Goal: Task Accomplishment & Management: Check status

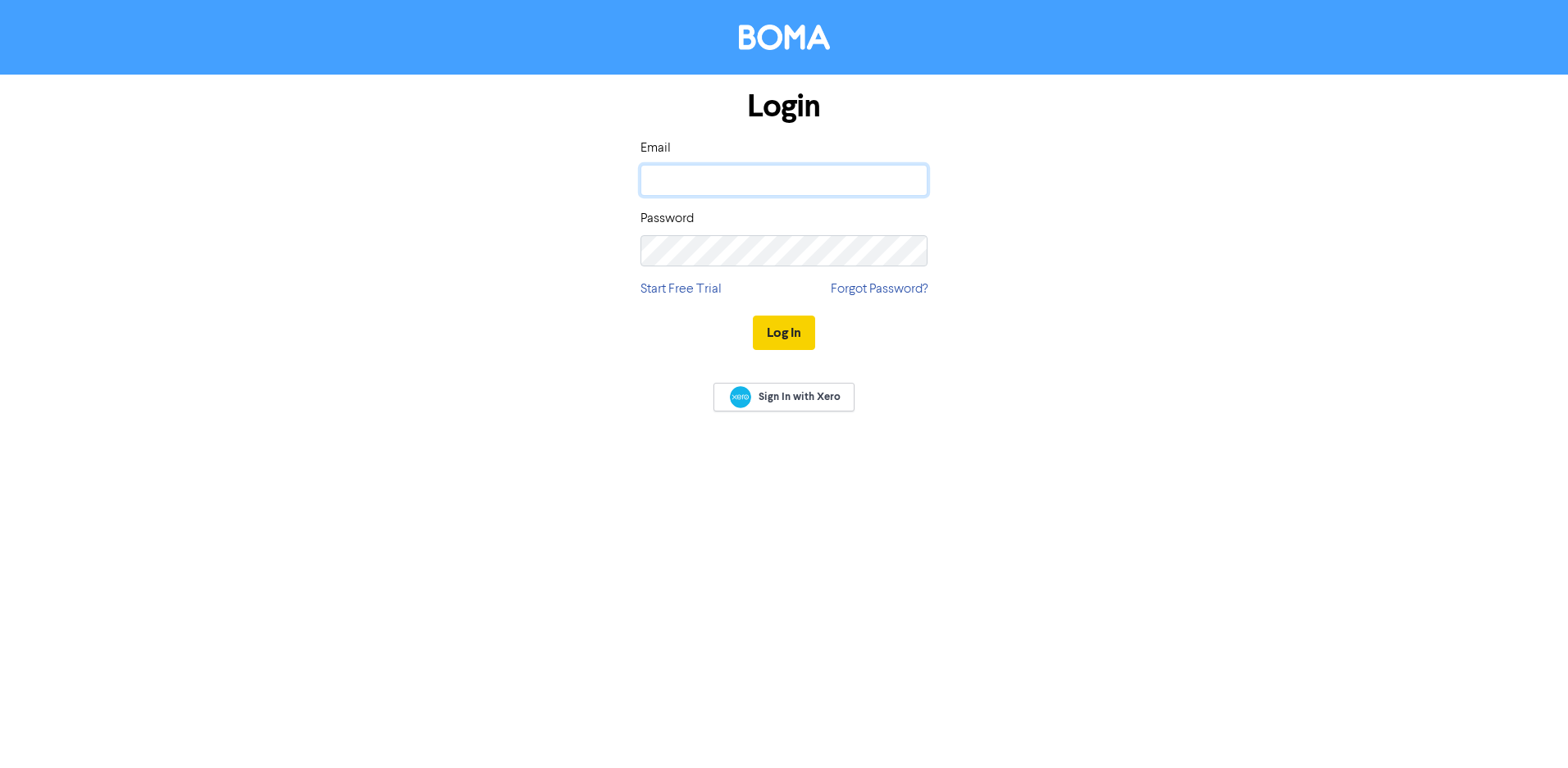
type input "[EMAIL_ADDRESS][DOMAIN_NAME]"
click at [782, 329] on button "Log In" at bounding box center [784, 332] width 62 height 35
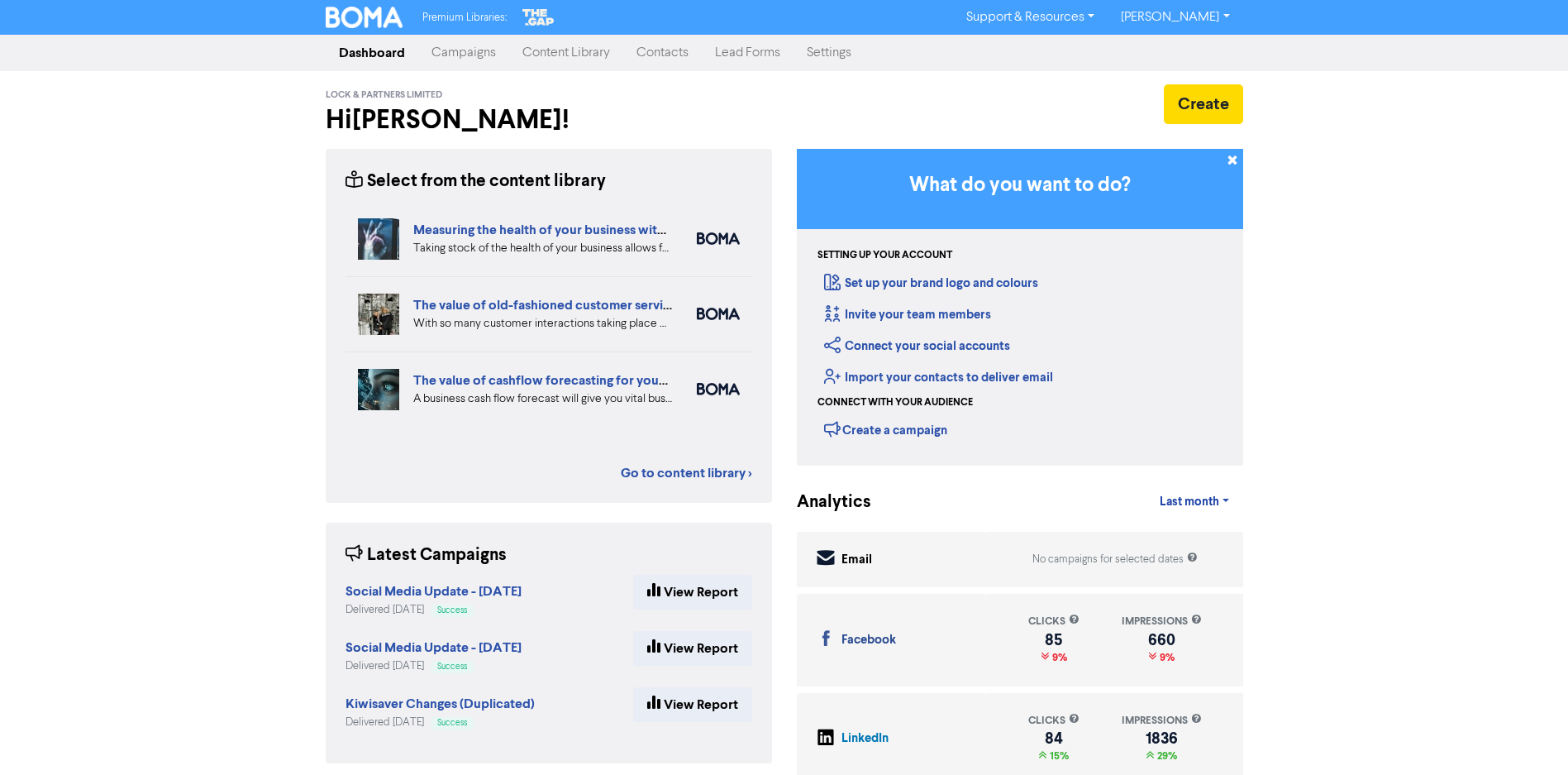
click at [467, 51] on link "Campaigns" at bounding box center [464, 53] width 91 height 33
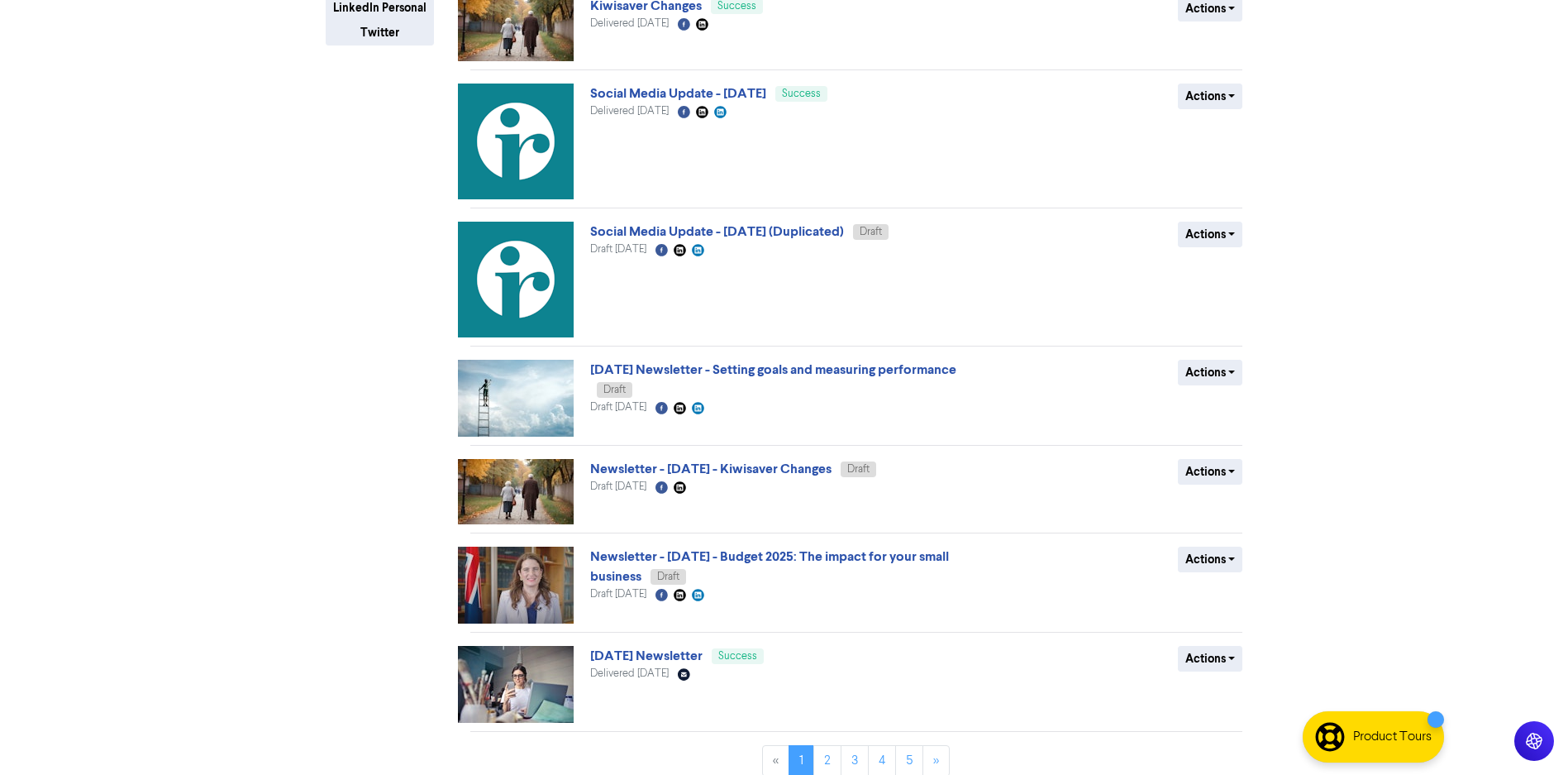
scroll to position [437, 0]
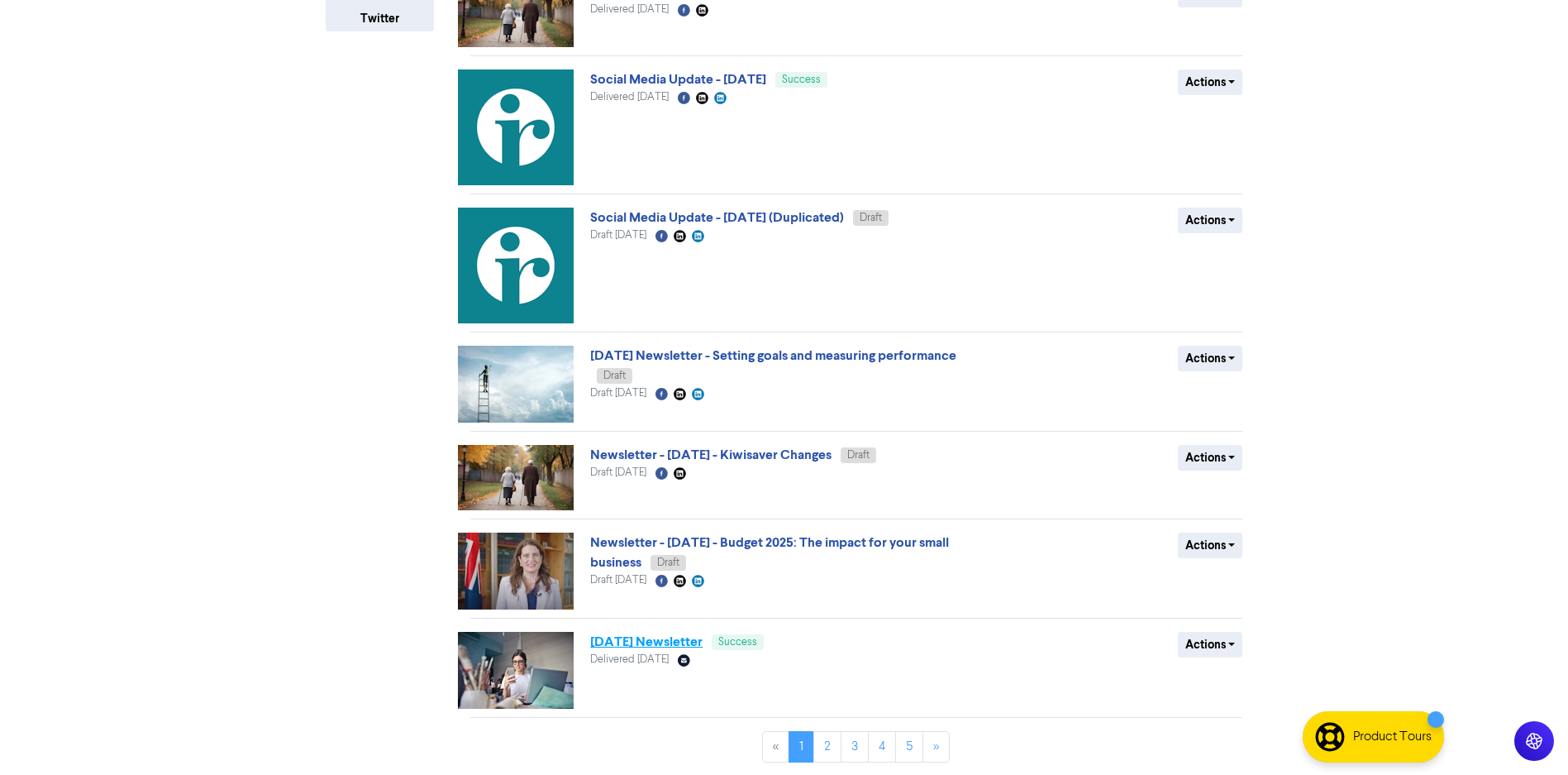
click at [672, 638] on link "[DATE] Newsletter" at bounding box center [647, 642] width 113 height 16
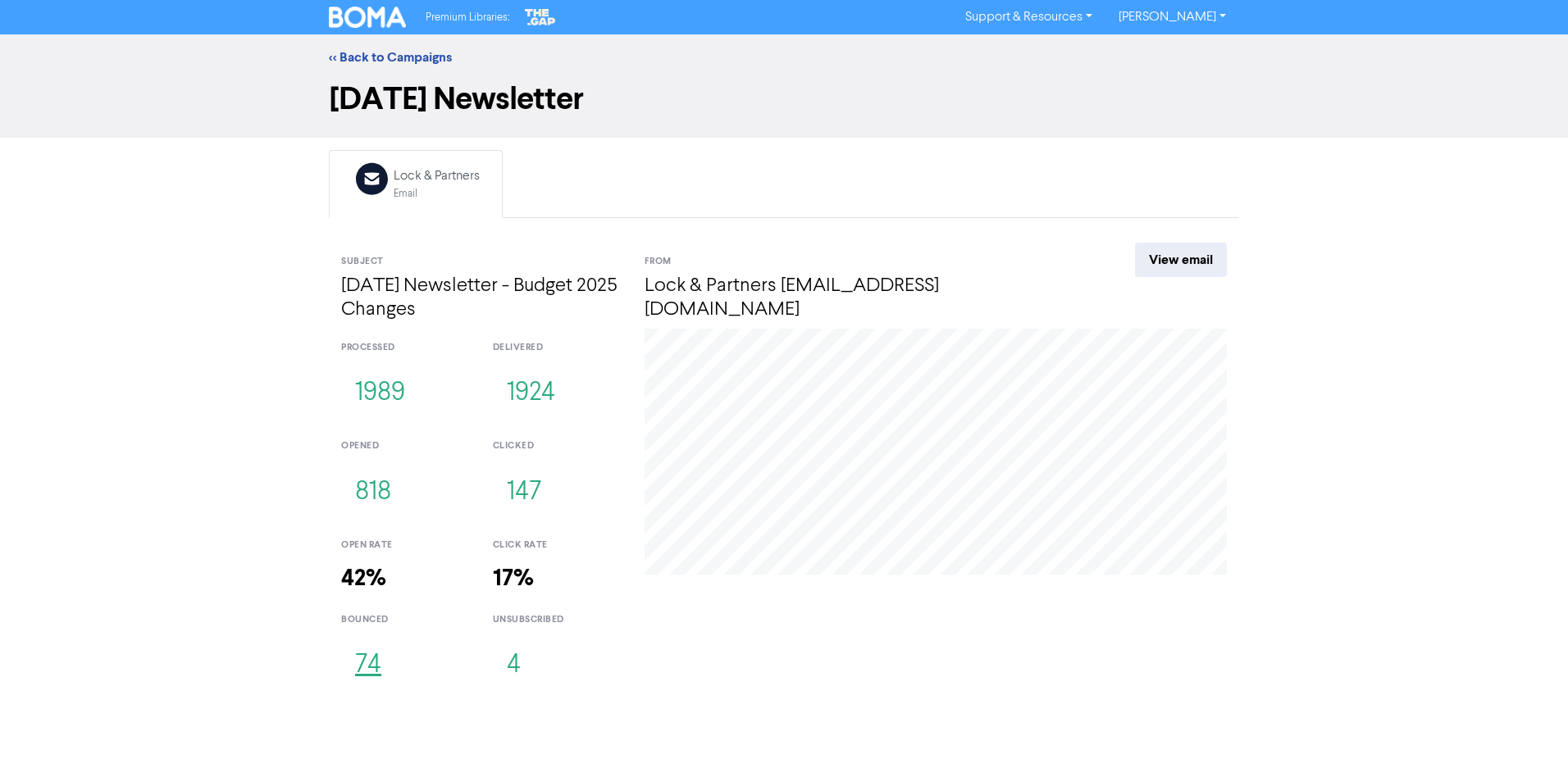
click at [360, 657] on button "74" at bounding box center [368, 665] width 54 height 54
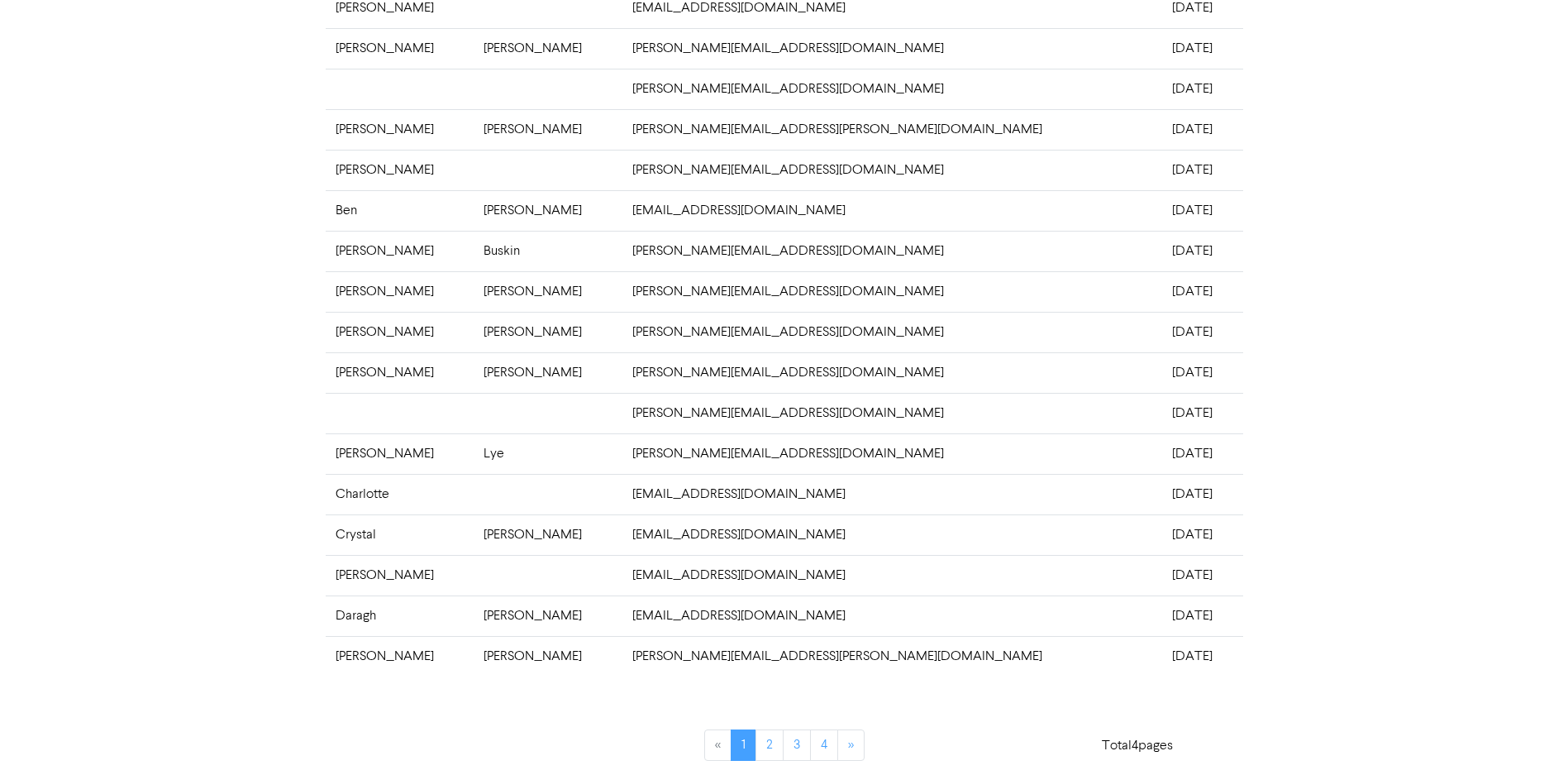
scroll to position [303, 0]
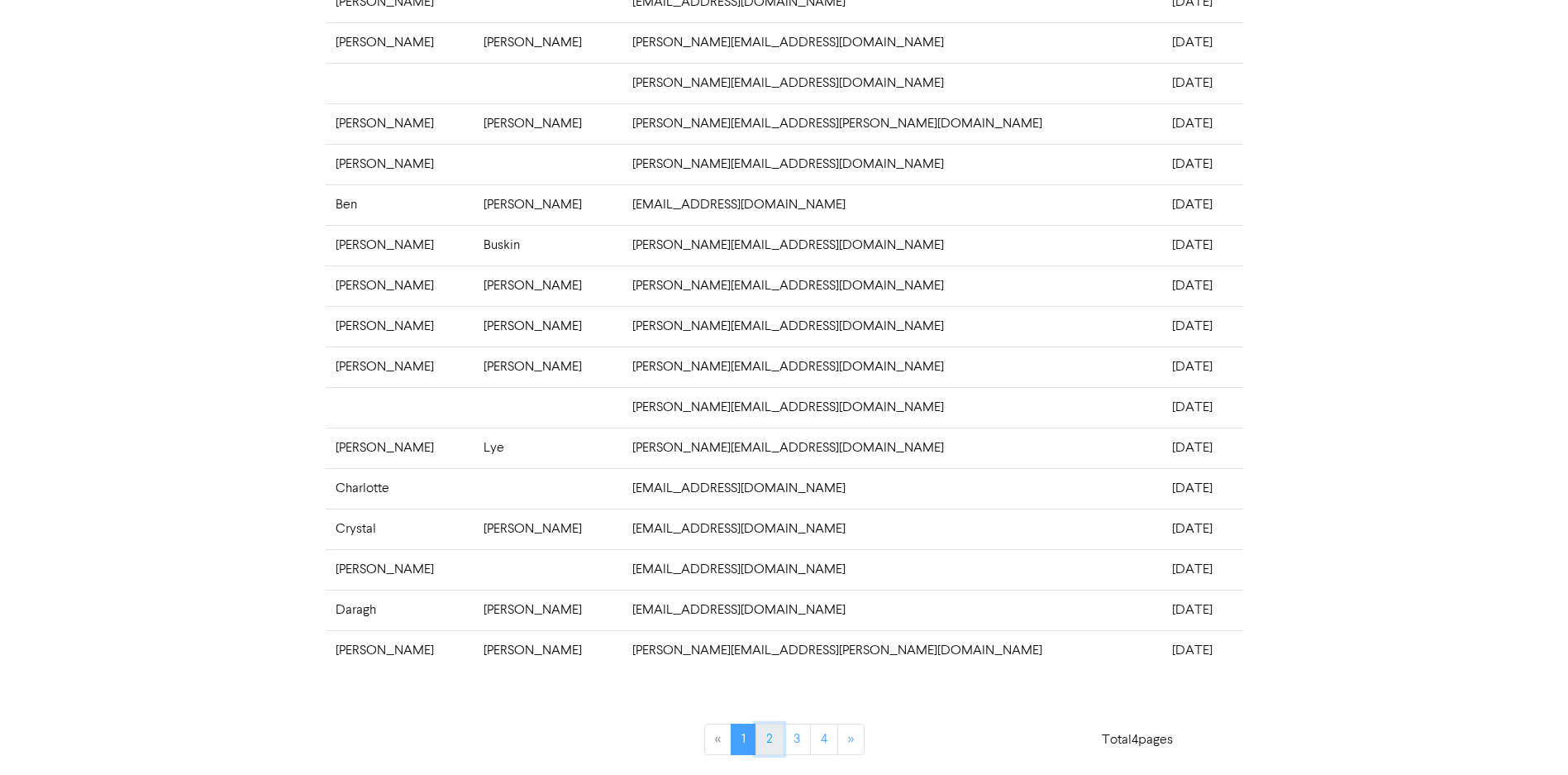
click at [765, 735] on link "2" at bounding box center [769, 739] width 28 height 31
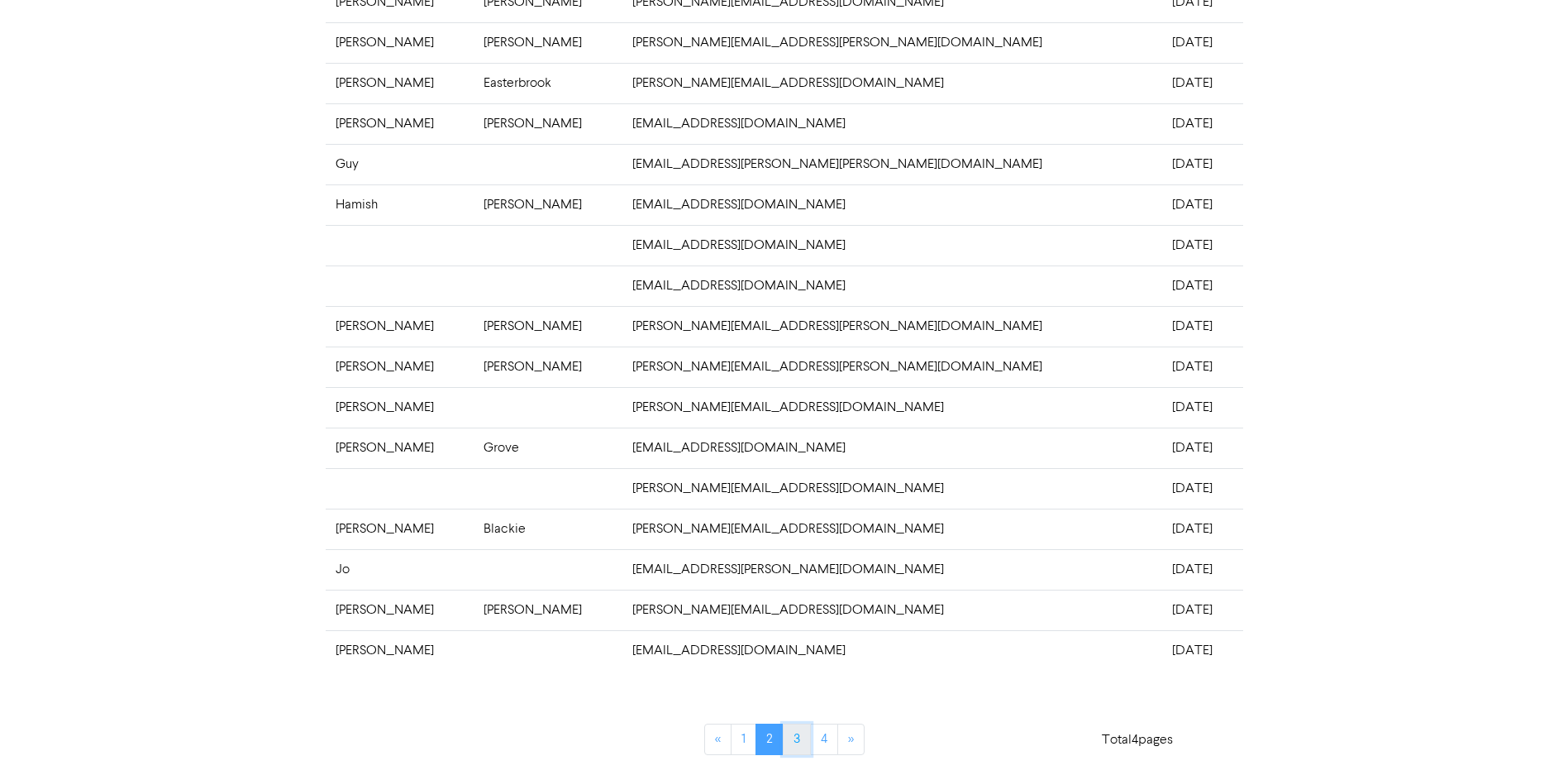
click at [798, 737] on link "3" at bounding box center [796, 739] width 28 height 31
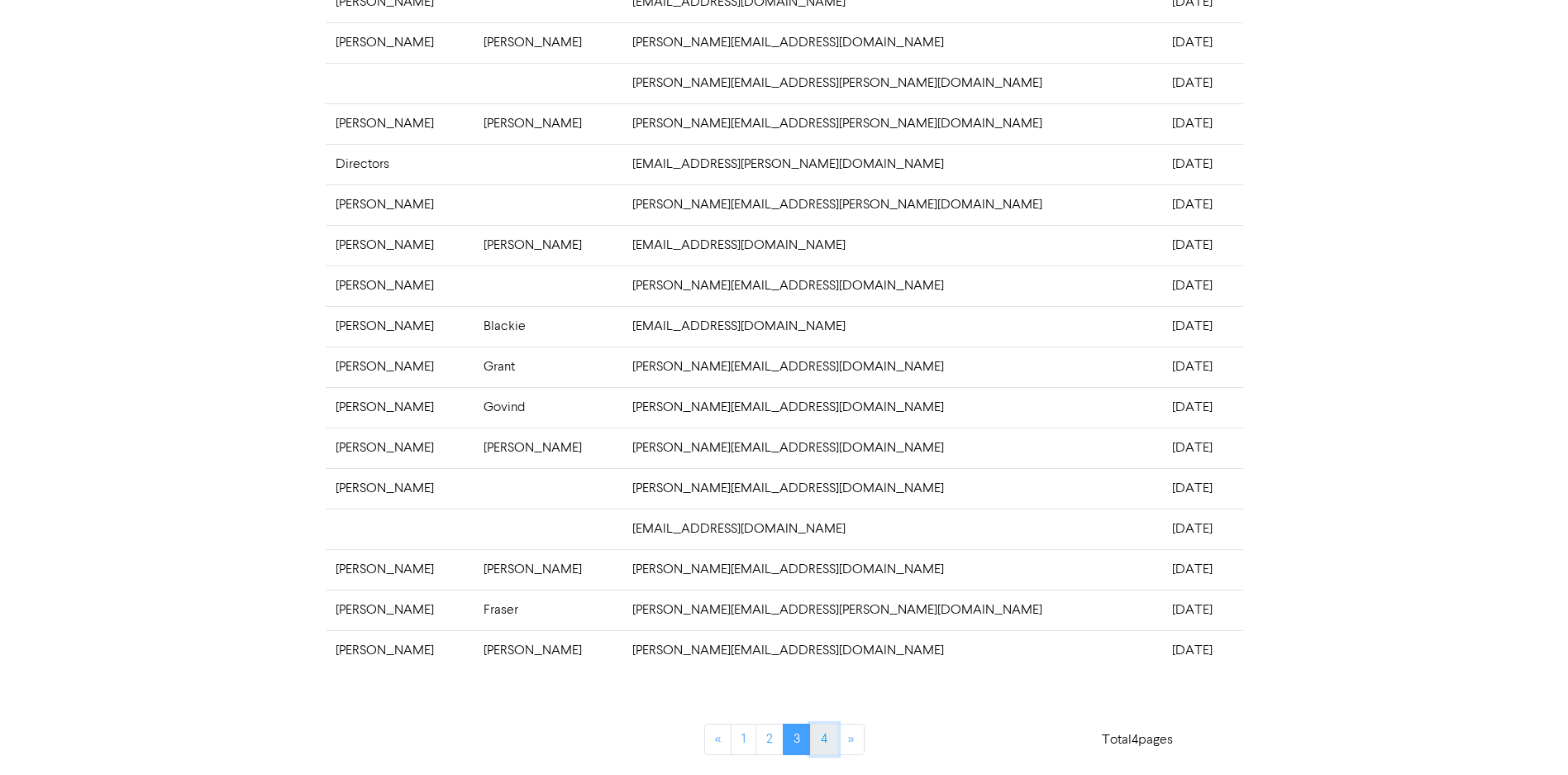
click at [819, 732] on link "4" at bounding box center [823, 739] width 28 height 31
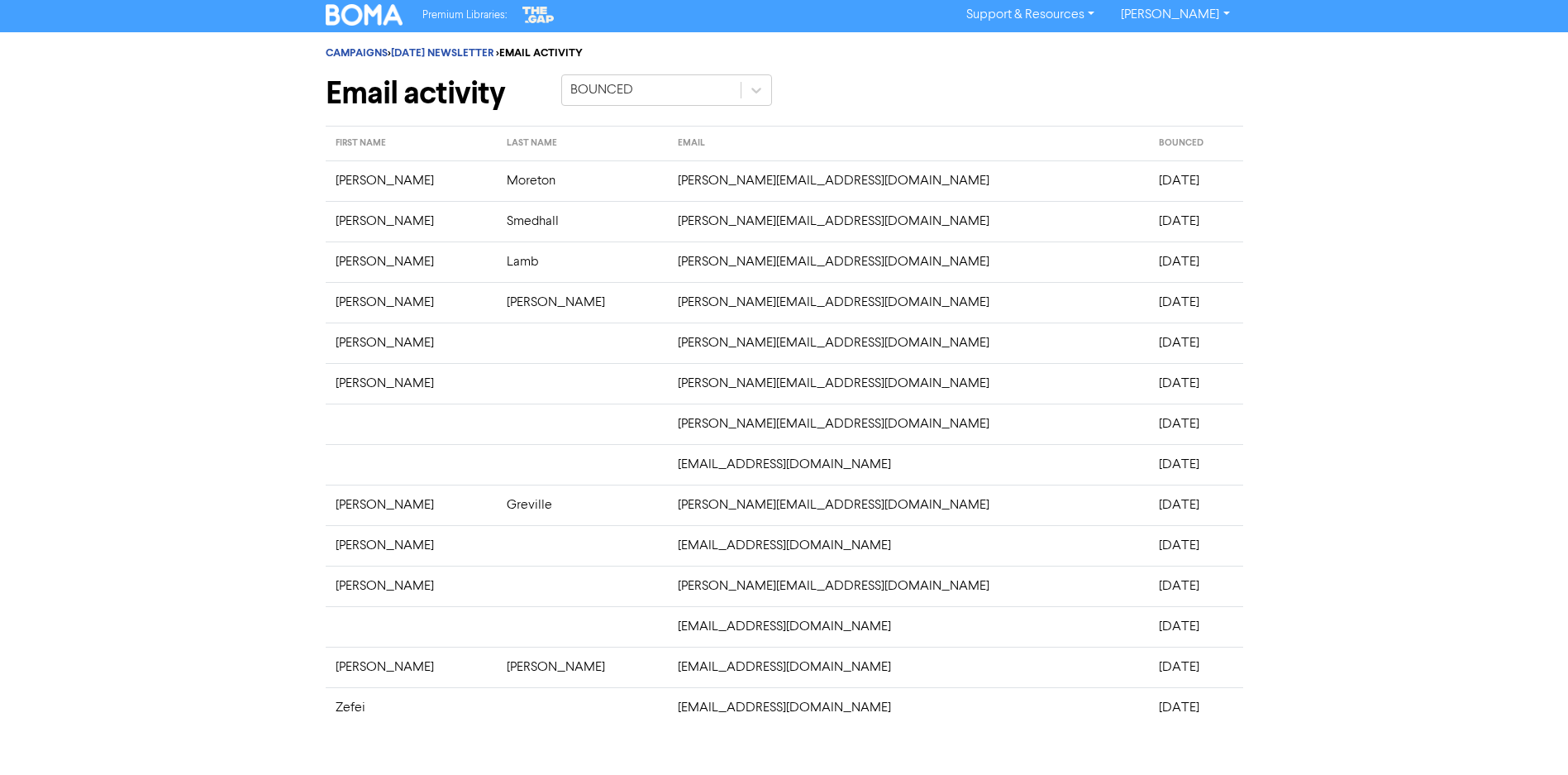
scroll to position [0, 0]
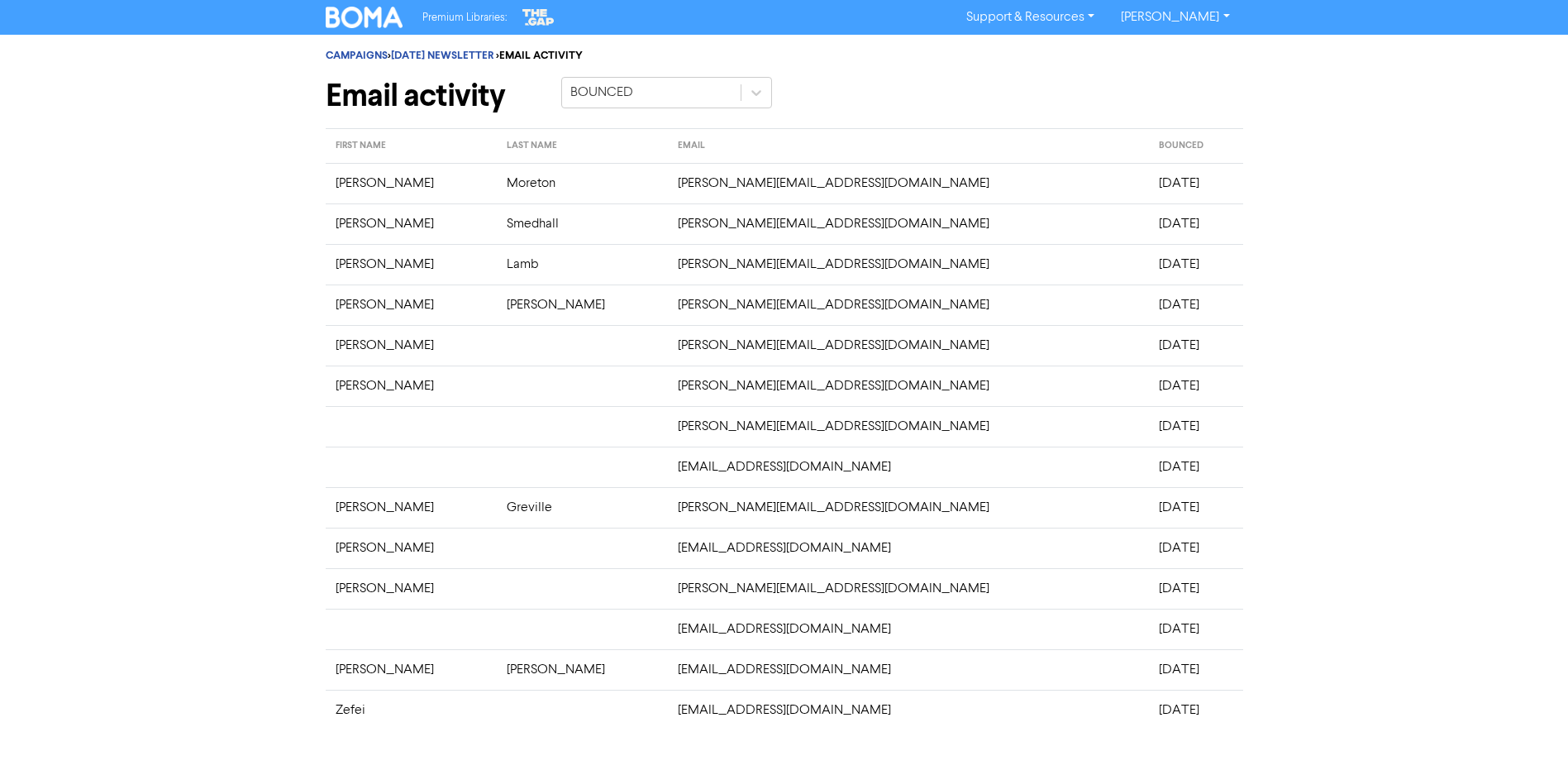
click at [681, 505] on td "[PERSON_NAME][EMAIL_ADDRESS][DOMAIN_NAME]" at bounding box center [908, 507] width 481 height 40
click at [668, 509] on td "[PERSON_NAME][EMAIL_ADDRESS][DOMAIN_NAME]" at bounding box center [908, 507] width 481 height 40
click at [370, 505] on td "[PERSON_NAME]" at bounding box center [411, 507] width 171 height 40
click at [497, 511] on td "Greville" at bounding box center [582, 507] width 171 height 40
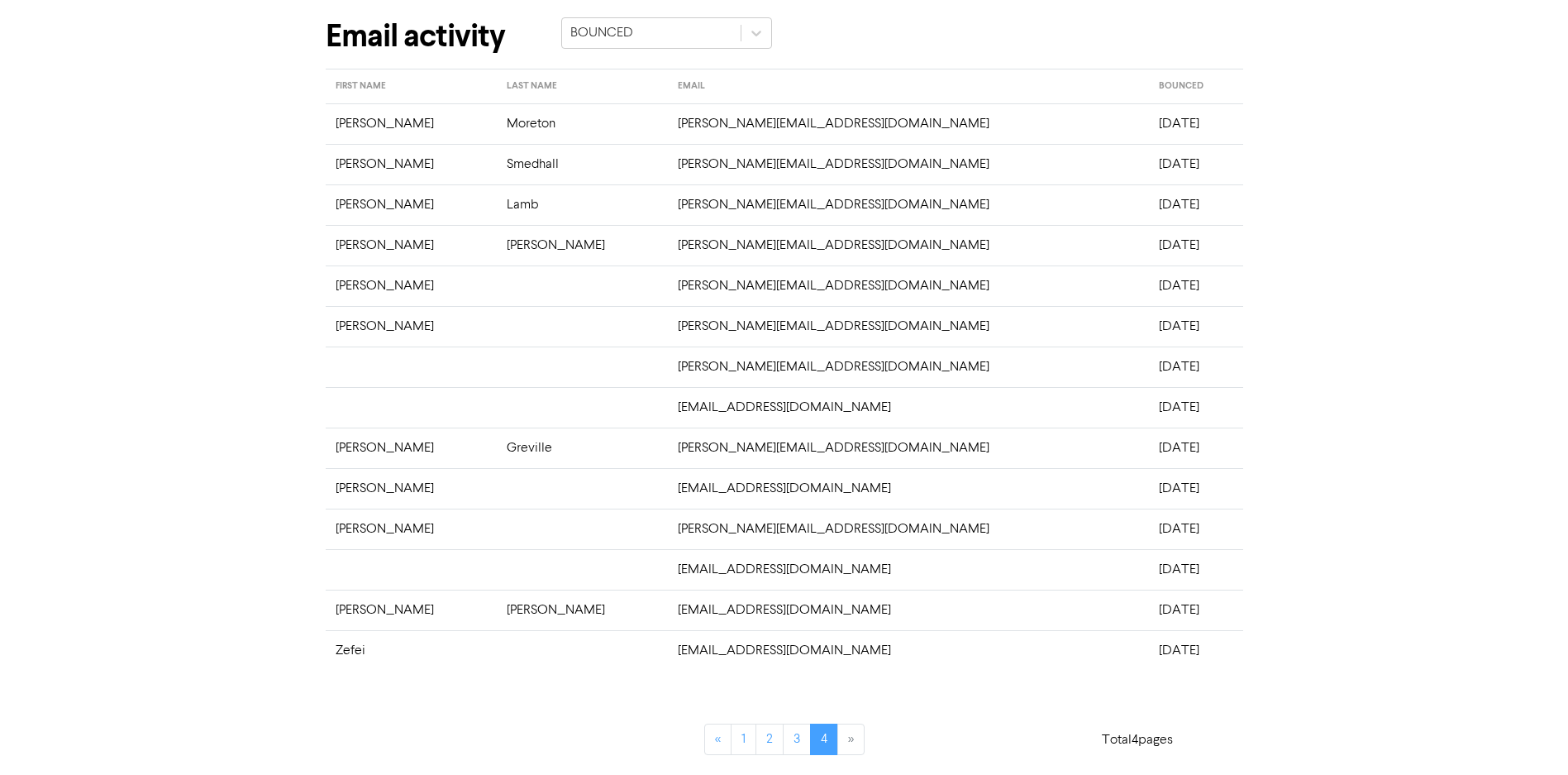
scroll to position [56, 0]
click at [1149, 445] on td "[DATE]" at bounding box center [1195, 451] width 93 height 40
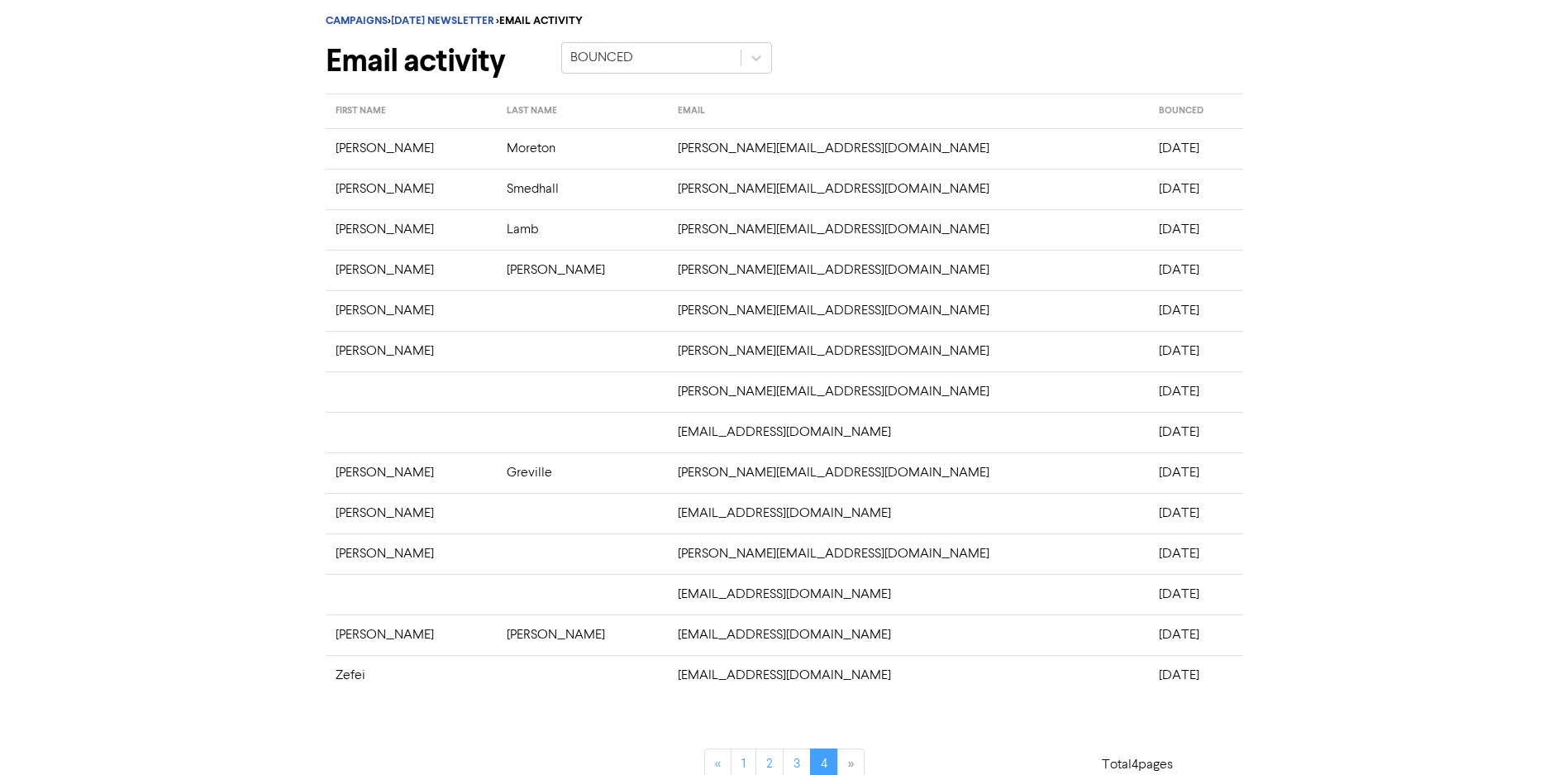
scroll to position [0, 0]
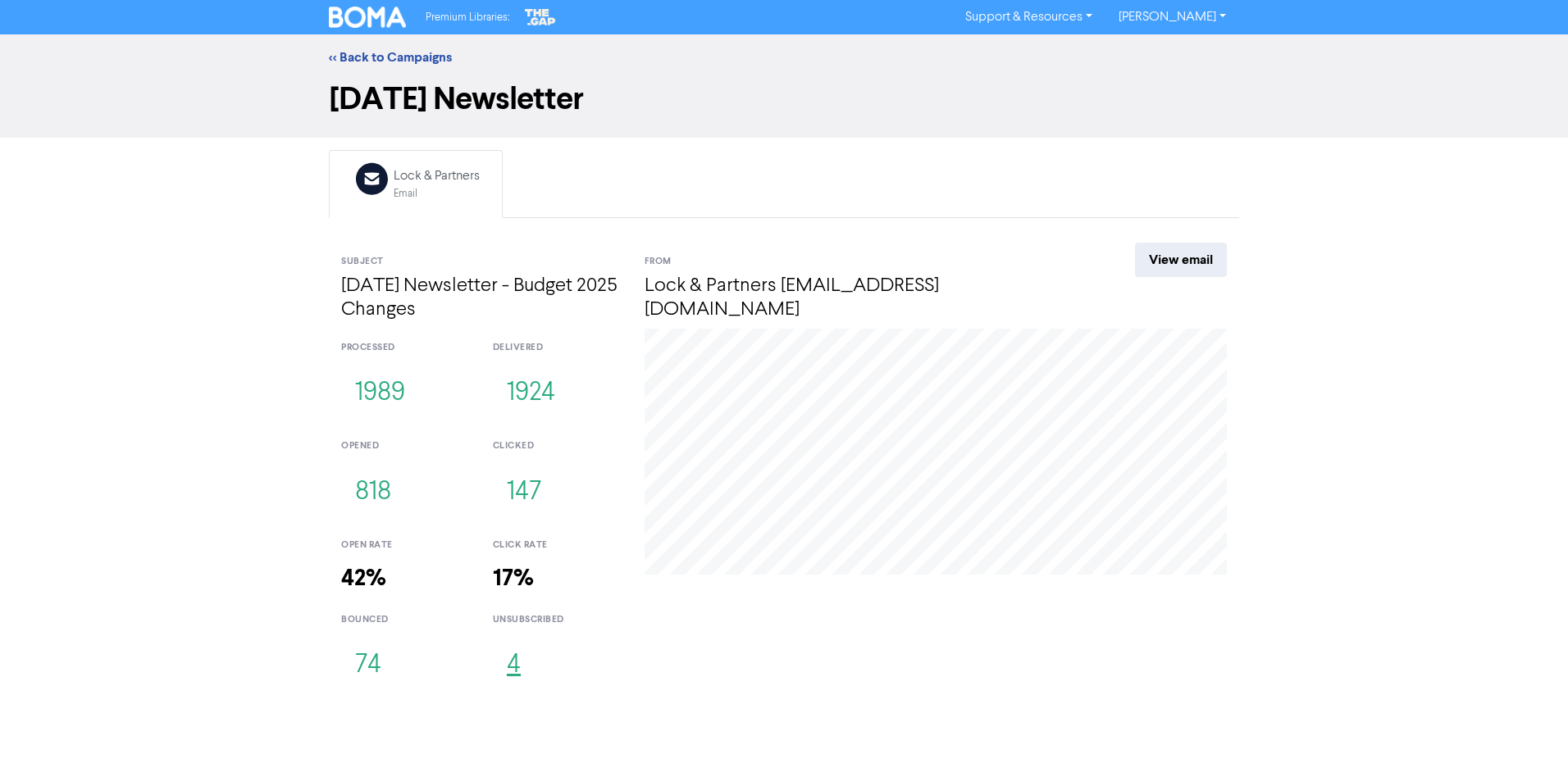
click at [521, 667] on button "4" at bounding box center [513, 665] width 42 height 54
click at [388, 56] on link "<< Back to Campaigns" at bounding box center [390, 57] width 123 height 16
